Goal: Information Seeking & Learning: Learn about a topic

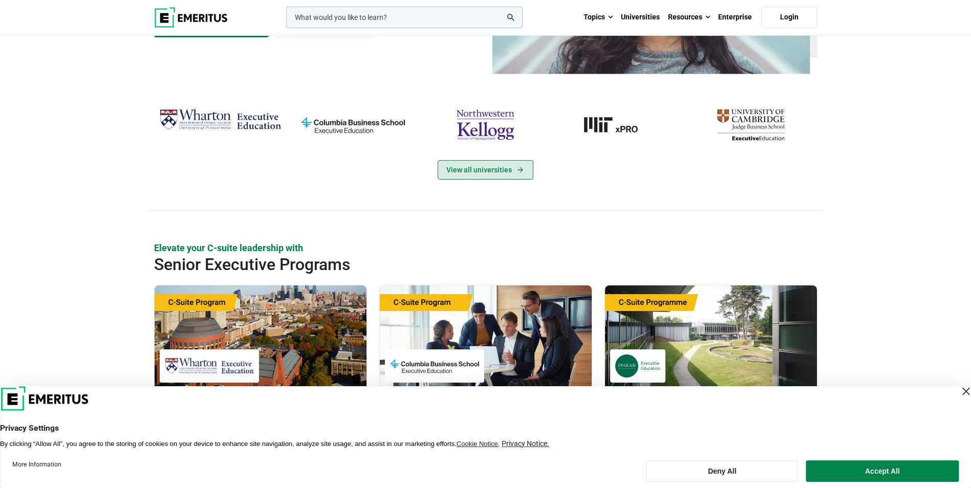
scroll to position [154, 0]
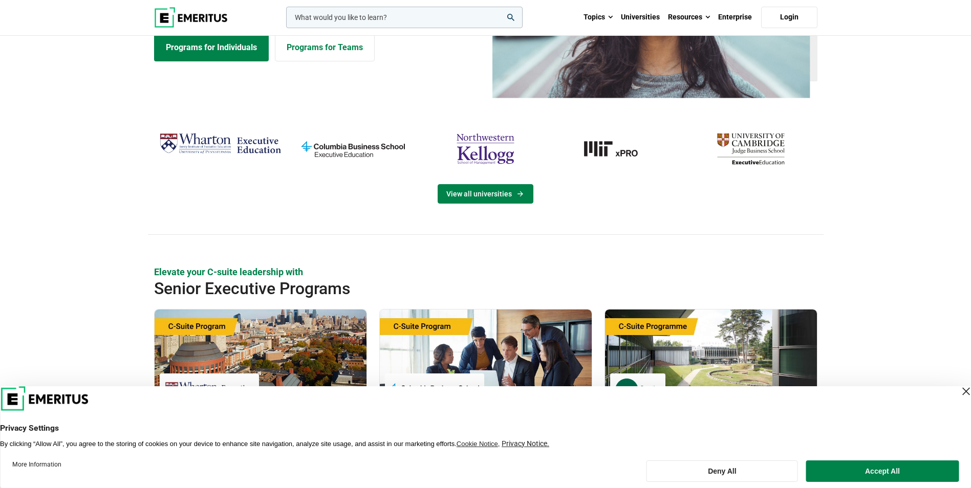
click at [496, 188] on link "View all universities" at bounding box center [486, 193] width 96 height 19
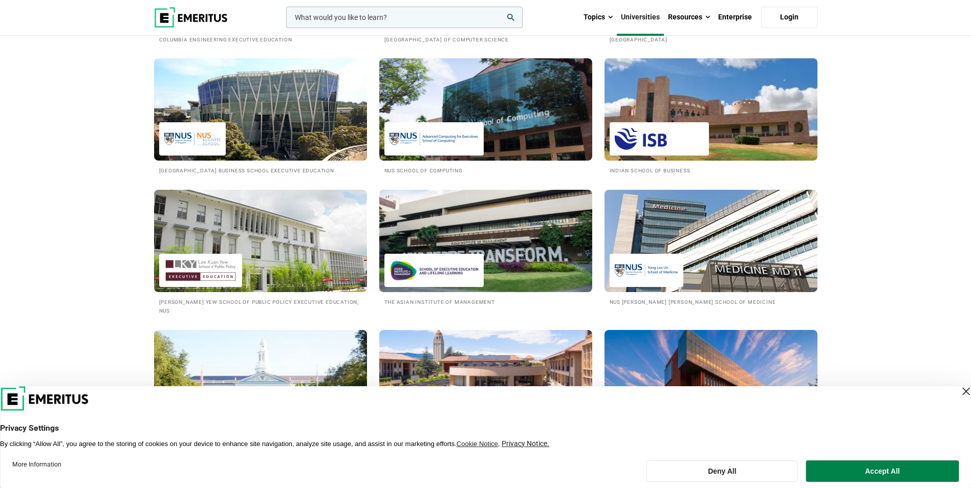
scroll to position [1075, 0]
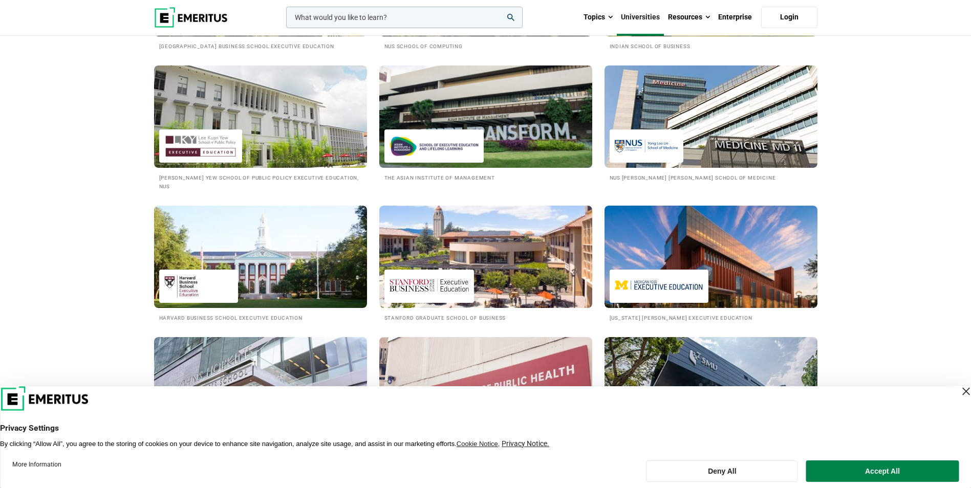
click at [479, 145] on div at bounding box center [433, 145] width 99 height 33
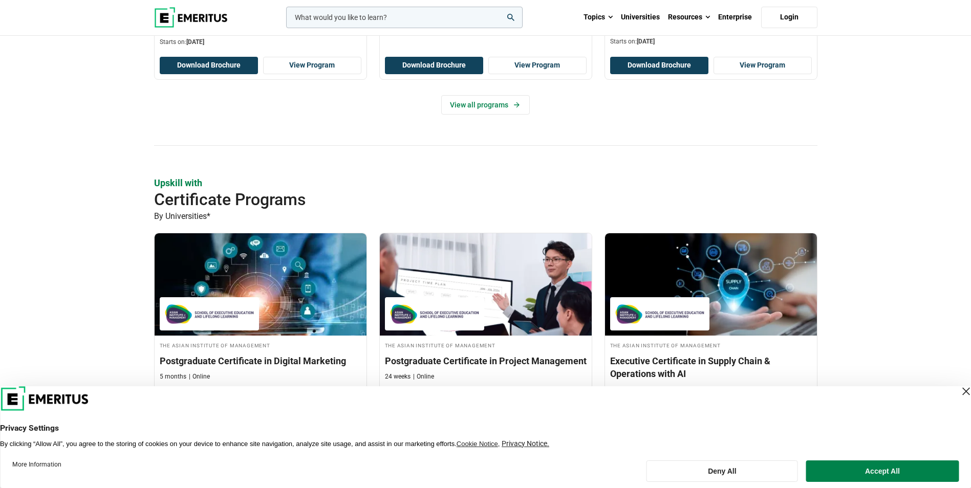
scroll to position [512, 0]
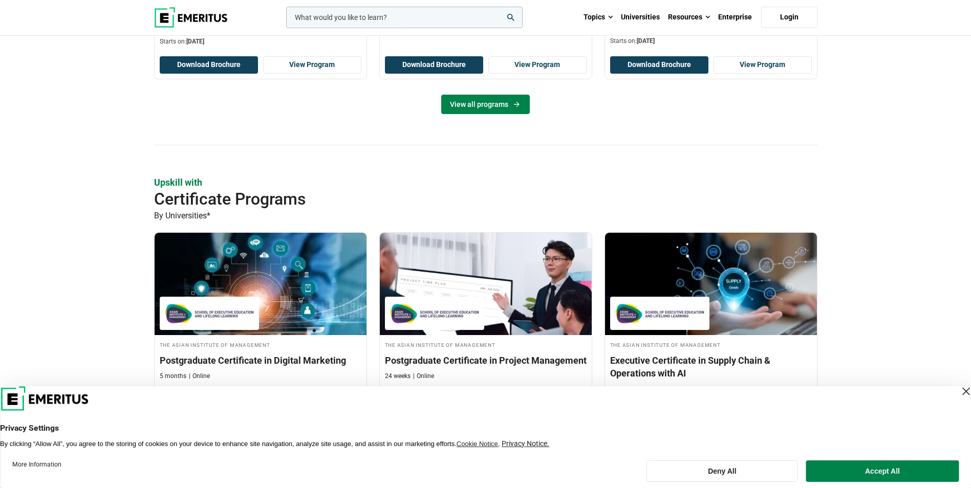
click at [486, 107] on link "View all programs" at bounding box center [485, 104] width 89 height 19
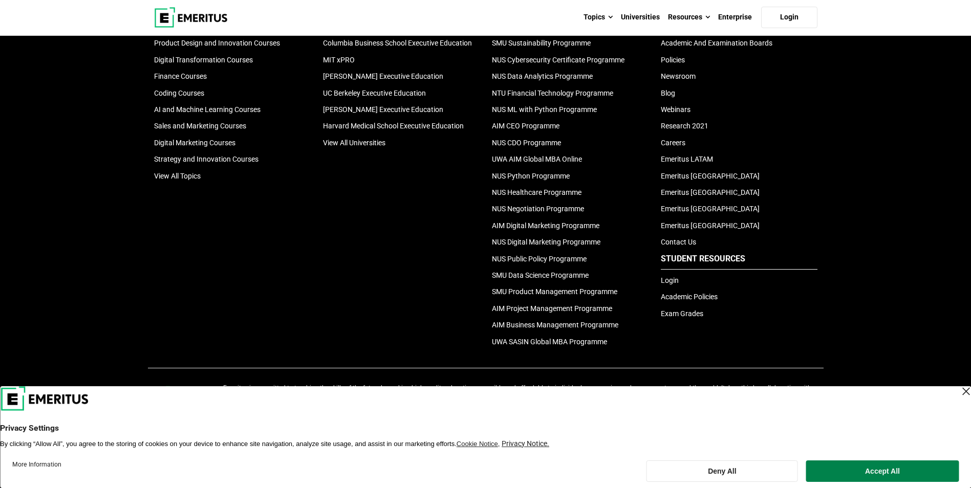
scroll to position [740, 0]
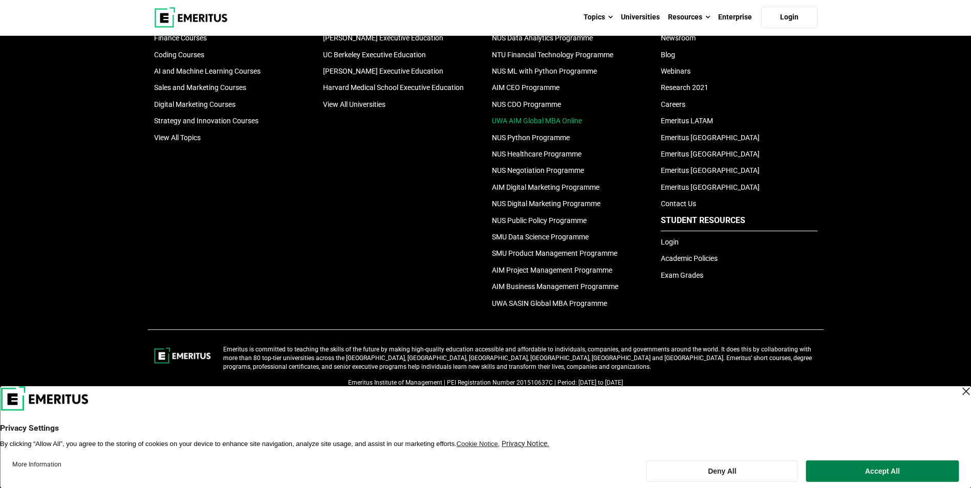
click at [548, 119] on link "UWA AIM Global MBA Online" at bounding box center [537, 121] width 90 height 8
